Goal: Book appointment/travel/reservation

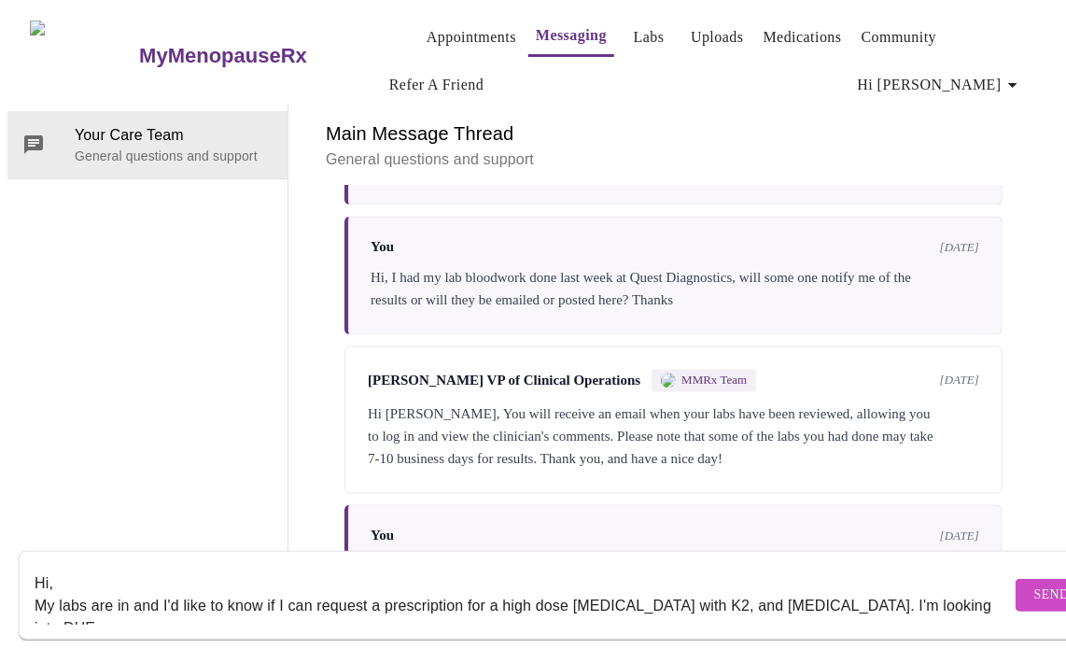
scroll to position [12, 0]
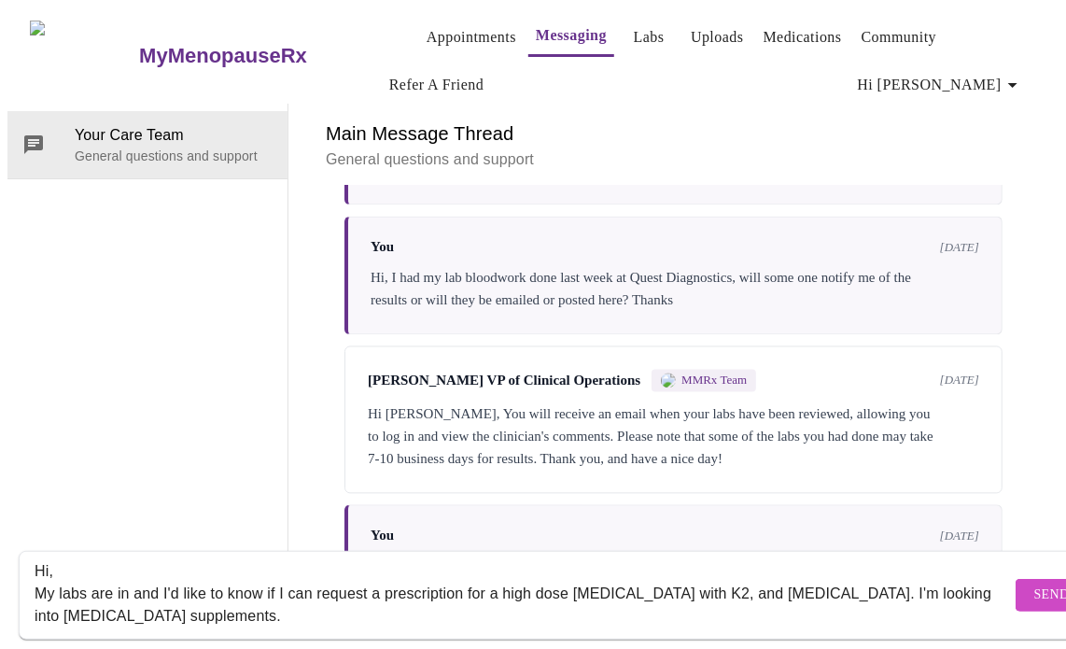
click at [312, 577] on textarea "Hi, My labs are in and I'd like to know if I can request a prescription for a h…" at bounding box center [523, 595] width 976 height 60
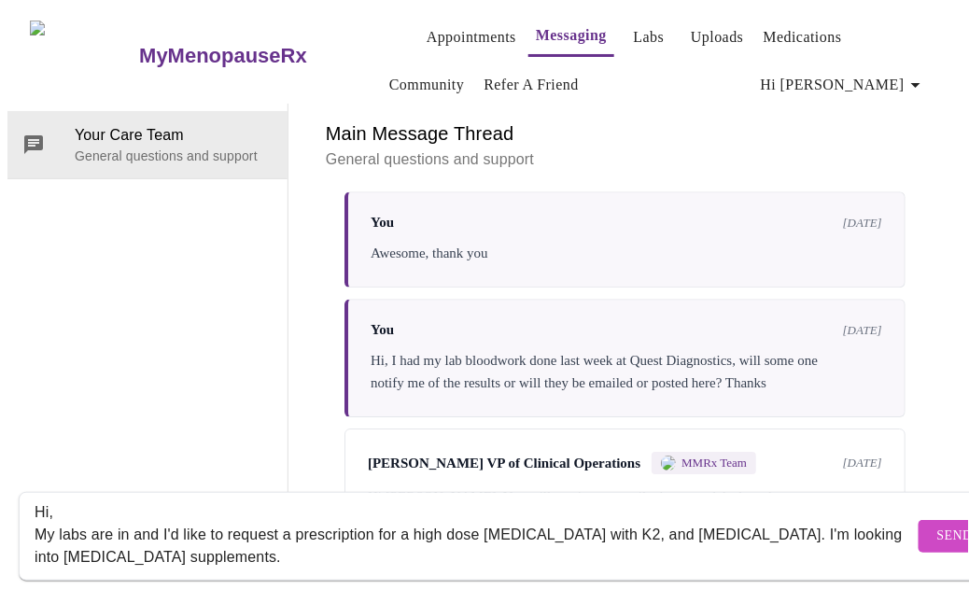
scroll to position [96, 0]
drag, startPoint x: 1075, startPoint y: 409, endPoint x: 480, endPoint y: 548, distance: 611.5
click at [480, 548] on div "Hi, My labs are in and I'd like to request a prescription for a high dose [MEDI…" at bounding box center [474, 536] width 879 height 72
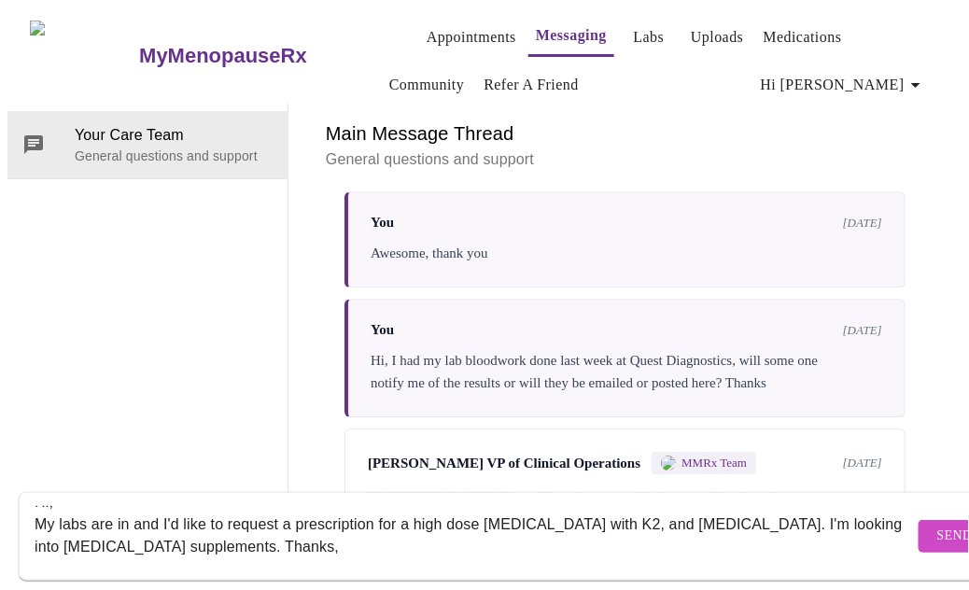
click at [170, 521] on textarea "Hi, My labs are in and I'd like to request a prescription for a high dose [MEDI…" at bounding box center [474, 536] width 879 height 60
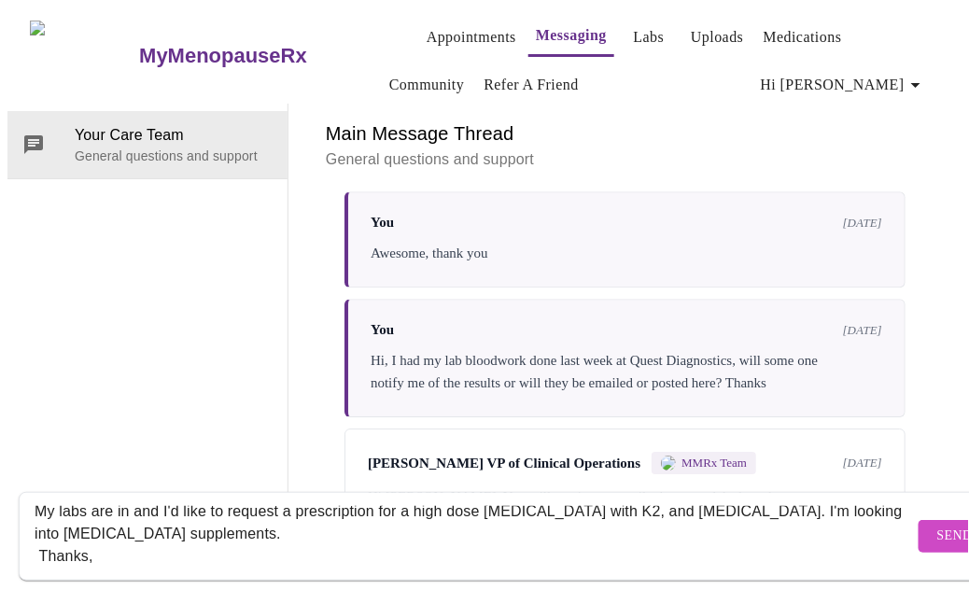
scroll to position [67, 0]
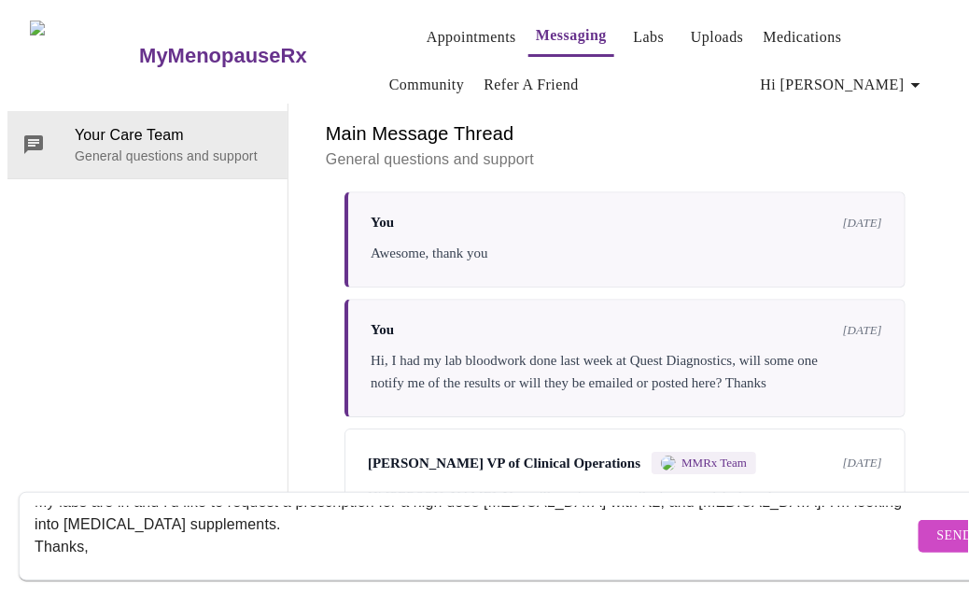
click at [163, 506] on textarea "Hi, My labs are in and I'd like to request a prescription for a high dose [MEDI…" at bounding box center [474, 536] width 879 height 60
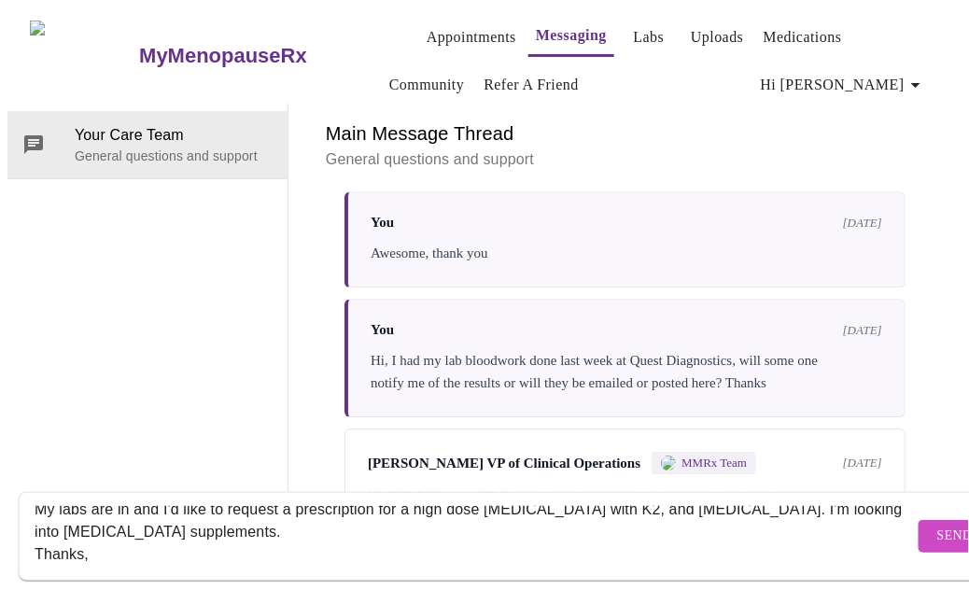
scroll to position [15, 0]
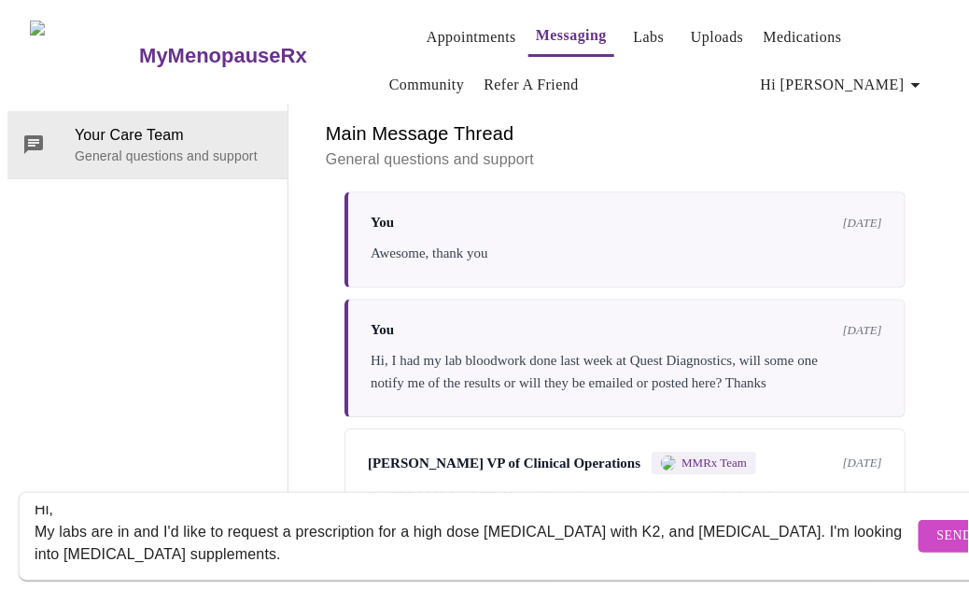
type textarea "Hi, My labs are in and I'd like to request a prescription for a high dose [MEDI…"
click at [937, 525] on span "Send" at bounding box center [954, 536] width 35 height 23
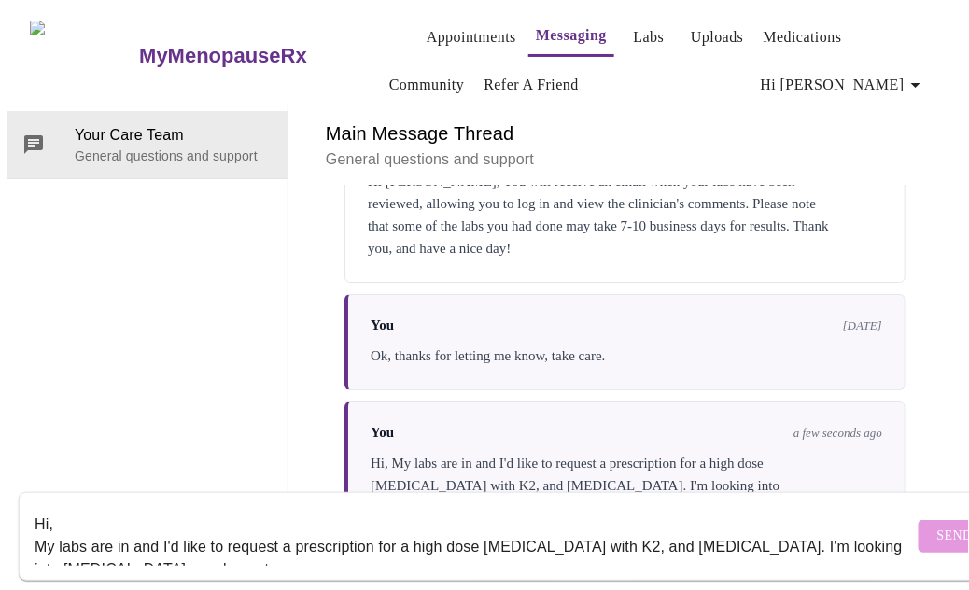
scroll to position [0, 0]
click at [900, 77] on span "Hi [PERSON_NAME]" at bounding box center [844, 85] width 166 height 26
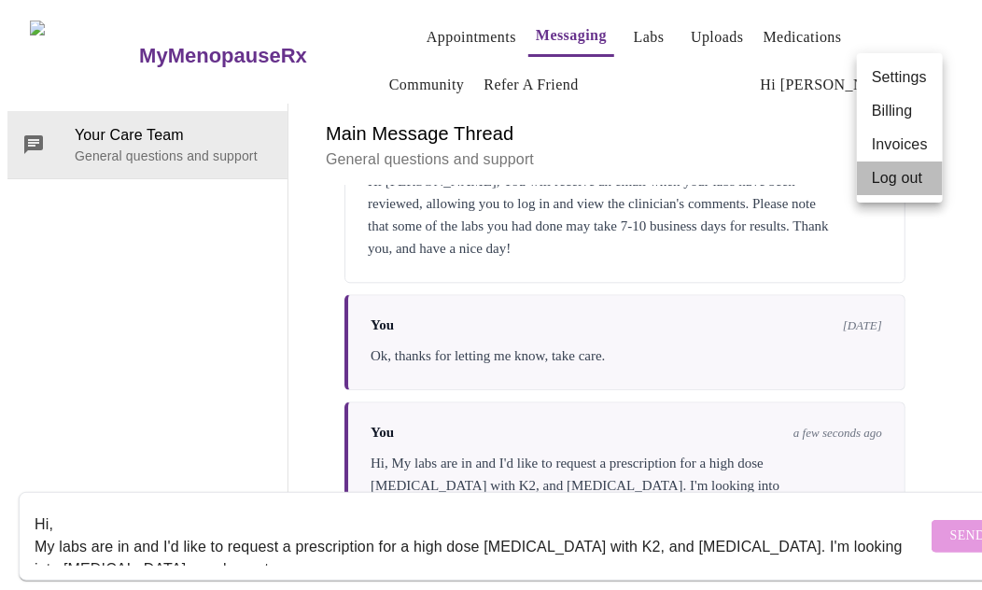
click at [897, 178] on li "Log out" at bounding box center [900, 178] width 86 height 34
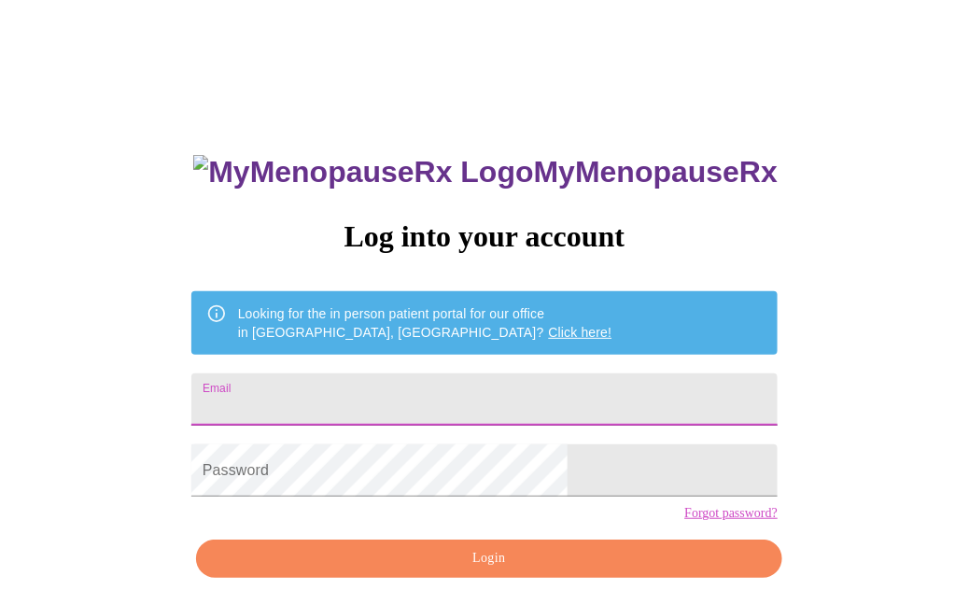
click at [574, 373] on input "Email" at bounding box center [484, 399] width 586 height 52
type input "[EMAIL_ADDRESS][DOMAIN_NAME]"
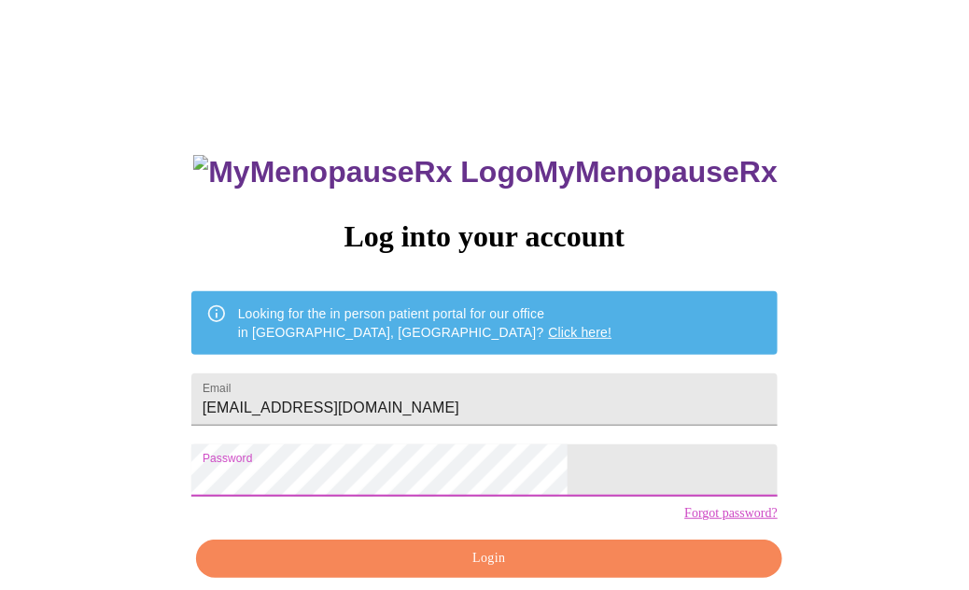
click at [539, 577] on button "Login" at bounding box center [489, 558] width 586 height 38
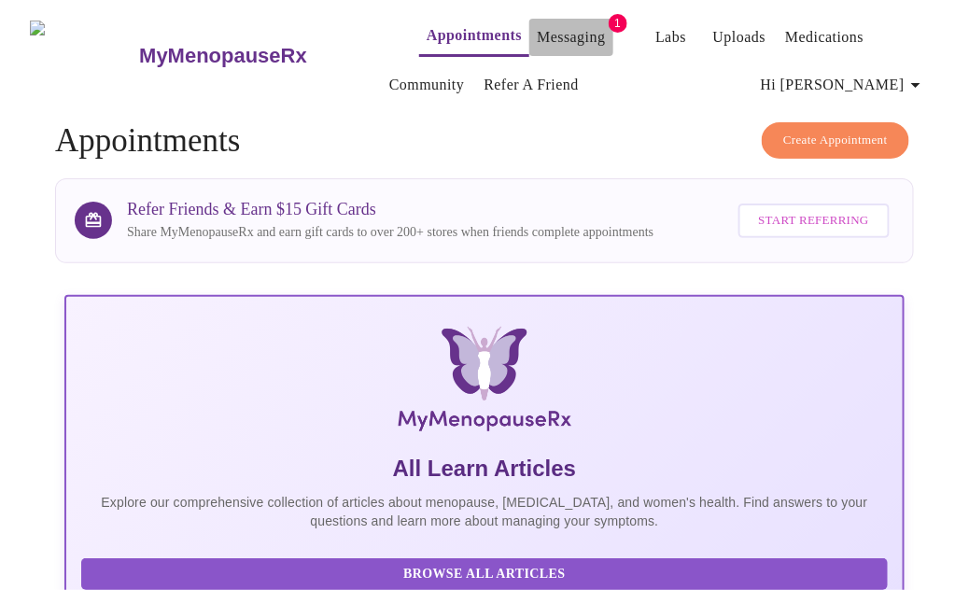
click at [567, 32] on link "Messaging" at bounding box center [571, 37] width 68 height 26
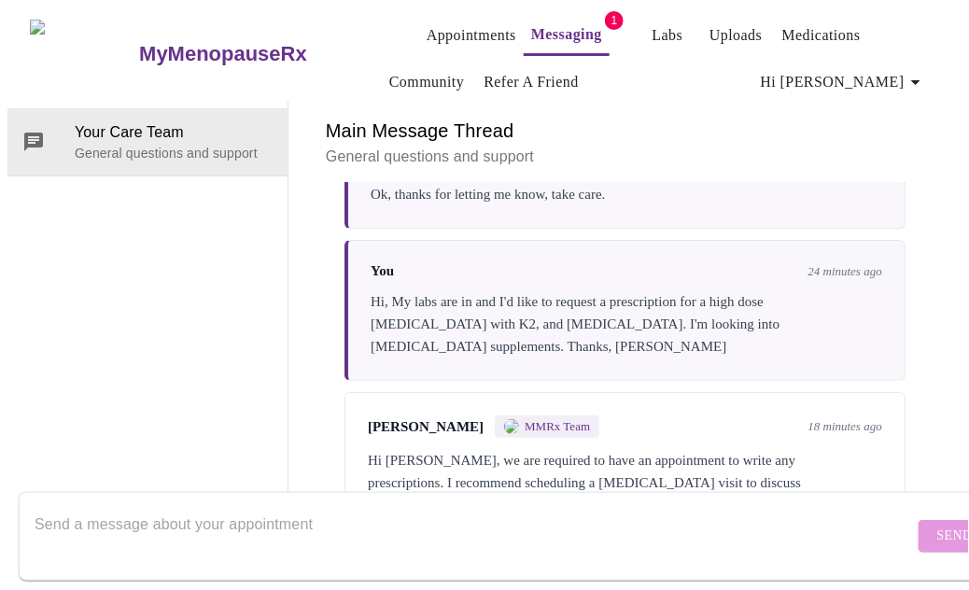
click at [195, 42] on h3 "MyMenopauseRx" at bounding box center [223, 54] width 168 height 24
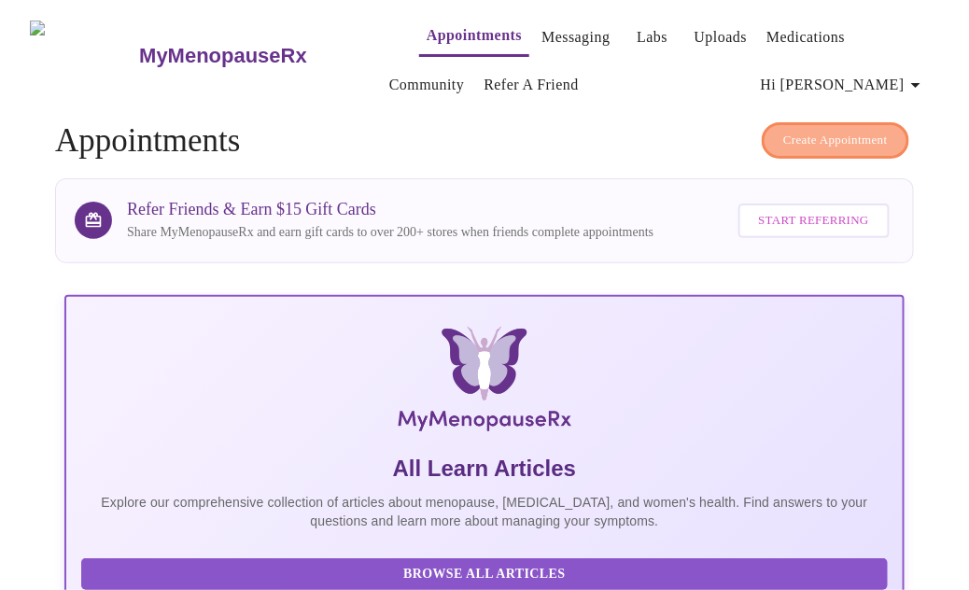
click at [793, 134] on span "Create Appointment" at bounding box center [835, 140] width 105 height 21
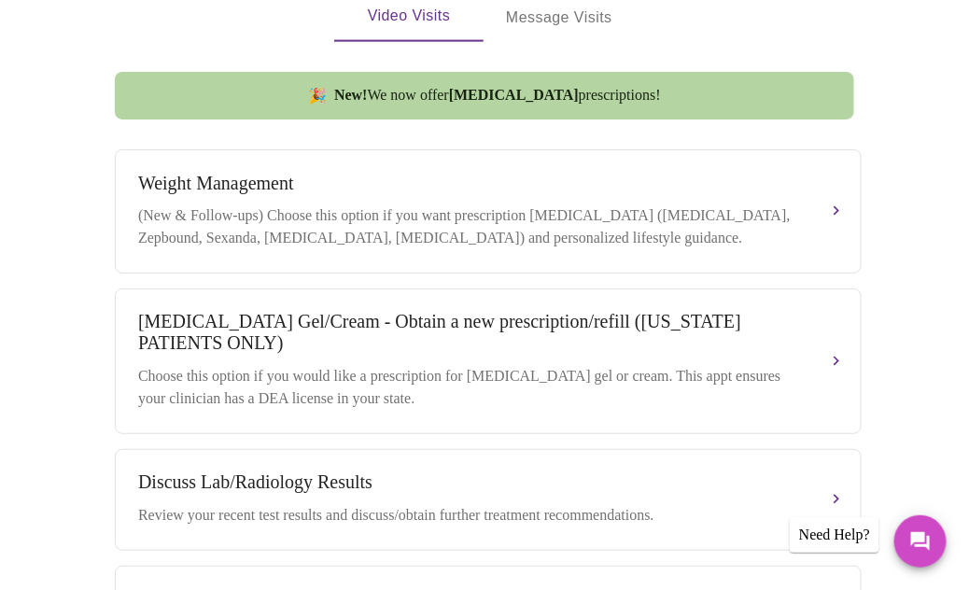
scroll to position [694, 0]
